Goal: Find specific page/section: Find specific page/section

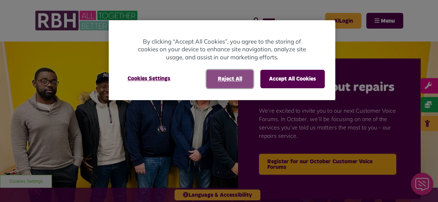
click at [241, 82] on button "Reject All" at bounding box center [229, 79] width 47 height 18
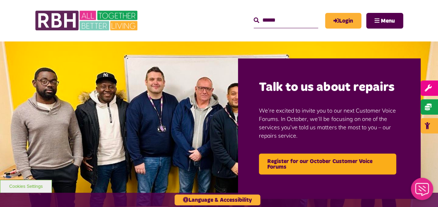
click at [259, 21] on input "Search" at bounding box center [286, 20] width 65 height 15
click at [383, 16] on button "Menu" at bounding box center [384, 21] width 37 height 16
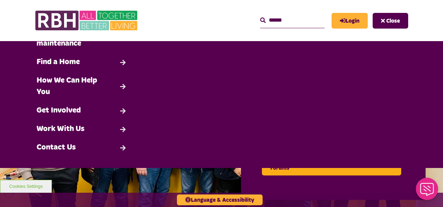
scroll to position [70, 0]
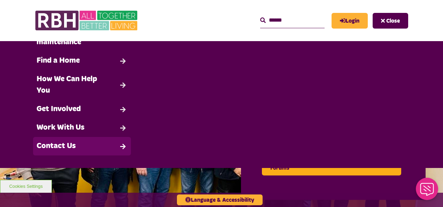
click at [71, 143] on link "Contact Us" at bounding box center [82, 146] width 98 height 18
click at [122, 144] on link "Contact Us" at bounding box center [82, 146] width 98 height 18
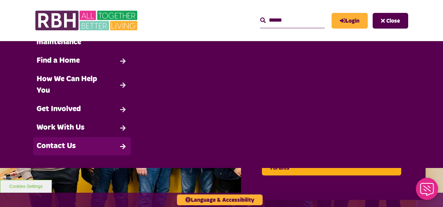
click at [70, 145] on link "Contact Us" at bounding box center [82, 146] width 98 height 18
click at [124, 147] on link "Contact Us" at bounding box center [82, 146] width 98 height 18
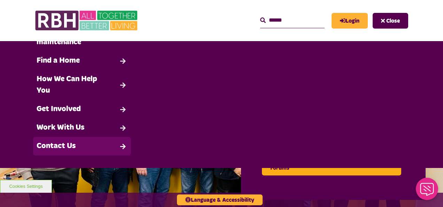
click at [122, 146] on link "Contact Us" at bounding box center [82, 146] width 98 height 18
click at [74, 141] on link "Contact Us" at bounding box center [82, 146] width 98 height 18
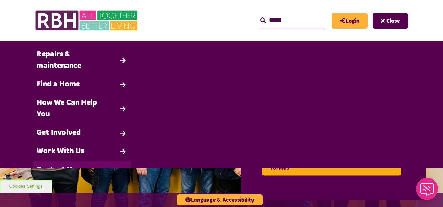
scroll to position [0, 0]
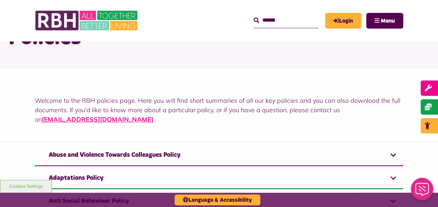
scroll to position [50, 0]
